Goal: Task Accomplishment & Management: Manage account settings

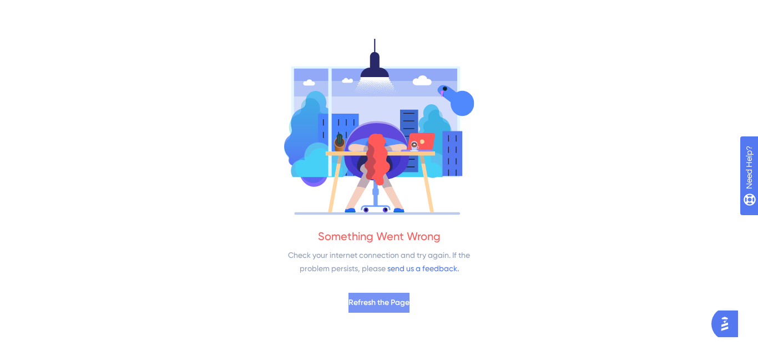
click at [368, 304] on span "Refresh the Page" at bounding box center [378, 302] width 61 height 13
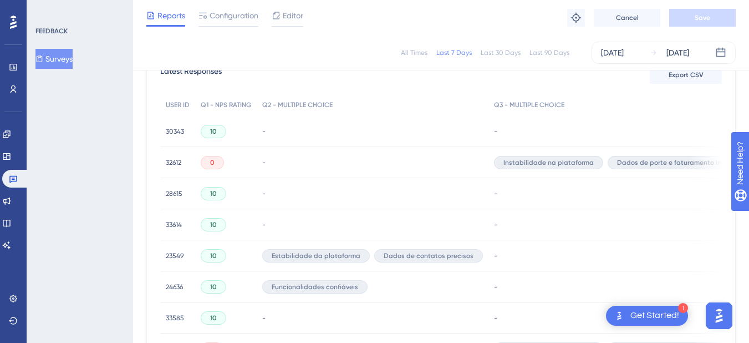
click at [167, 162] on span "32612" at bounding box center [174, 162] width 16 height 9
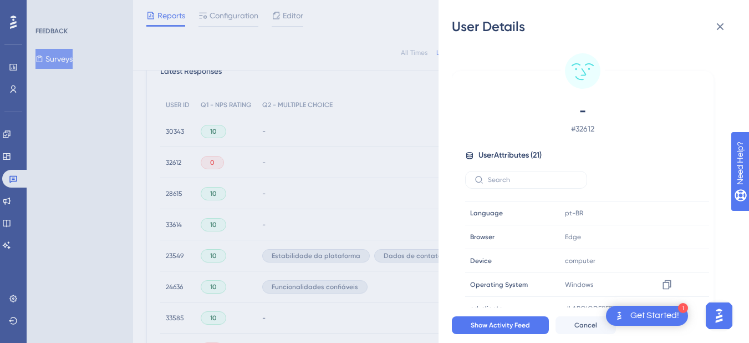
scroll to position [166, 0]
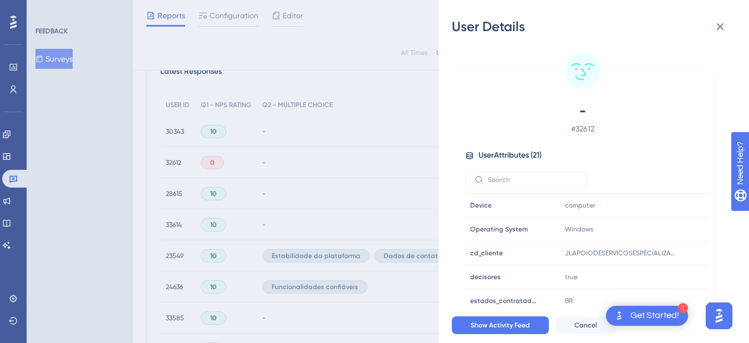
click at [425, 28] on div "User Details - # 32612 User Attributes ( 21 ) Email Email [EMAIL_ADDRESS][DOMAI…" at bounding box center [374, 171] width 749 height 343
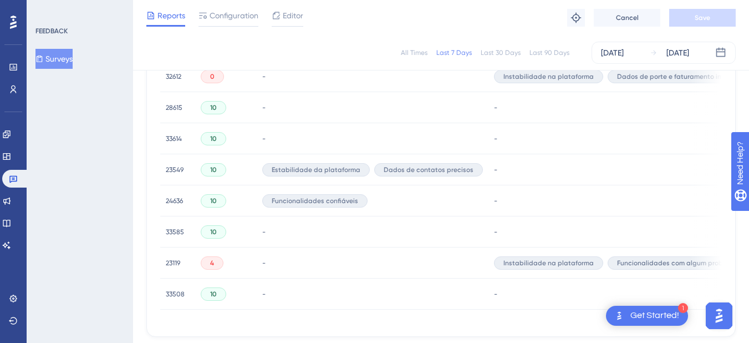
scroll to position [363, 0]
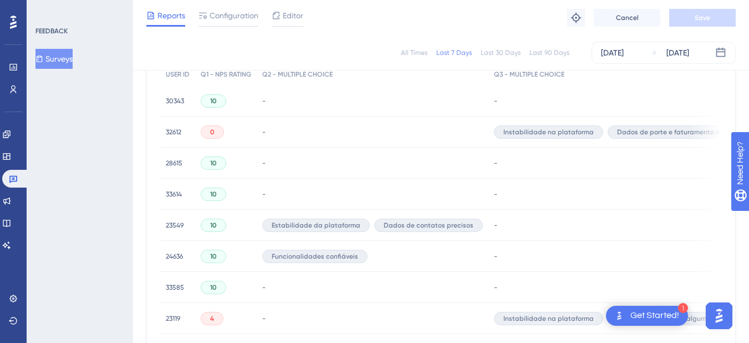
click at [214, 100] on span "10" at bounding box center [213, 101] width 7 height 9
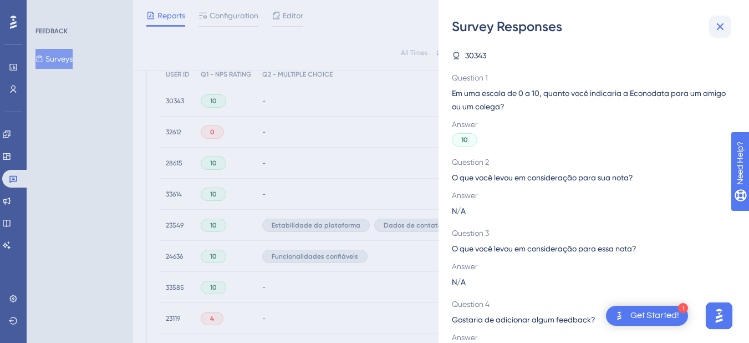
click at [717, 34] on button at bounding box center [720, 27] width 22 height 22
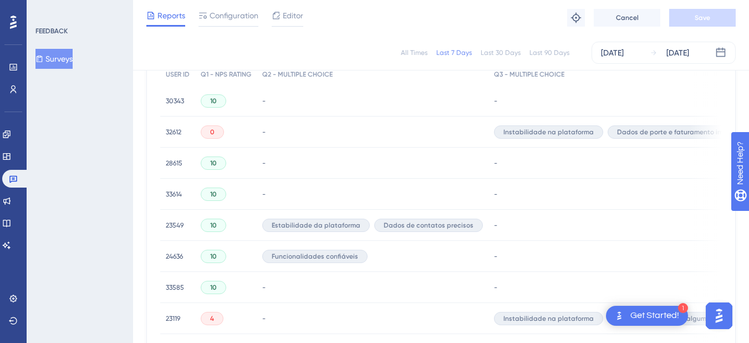
click at [177, 132] on span "32612" at bounding box center [174, 132] width 16 height 9
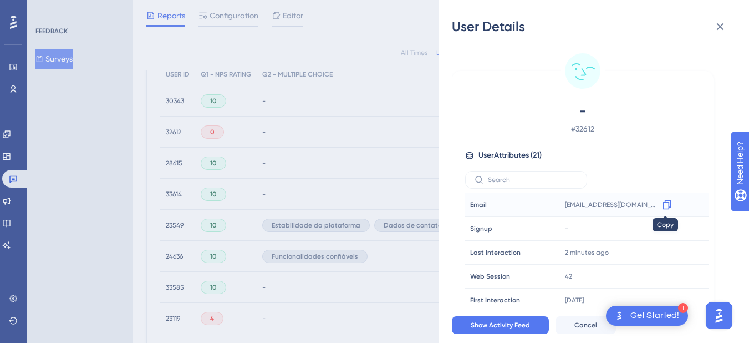
click at [669, 204] on icon at bounding box center [667, 204] width 11 height 11
click at [439, 21] on div "User Details - # 32612 User Attributes ( 21 ) Email Email [EMAIL_ADDRESS][DOMAI…" at bounding box center [594, 171] width 311 height 343
click at [710, 23] on button at bounding box center [720, 27] width 22 height 22
